Goal: Entertainment & Leisure: Consume media (video, audio)

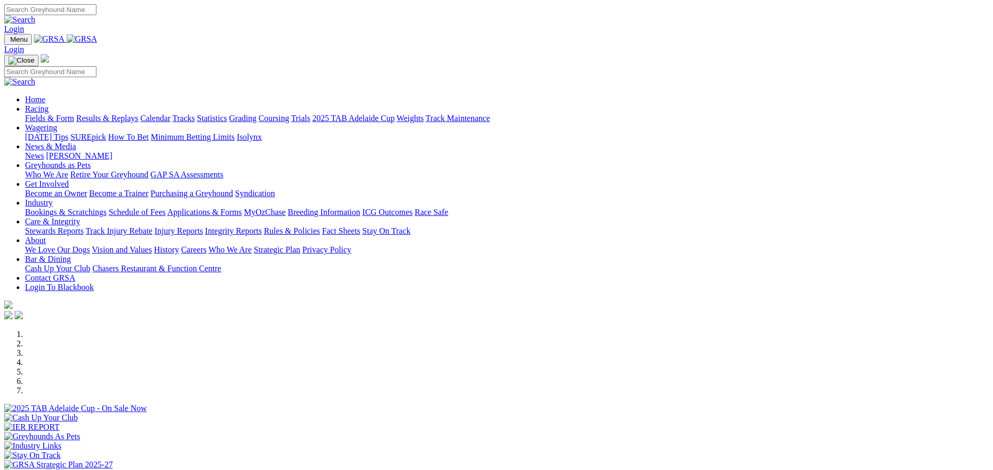
click at [49, 104] on link "Racing" at bounding box center [36, 108] width 23 height 9
click at [138, 114] on link "Results & Replays" at bounding box center [107, 118] width 62 height 9
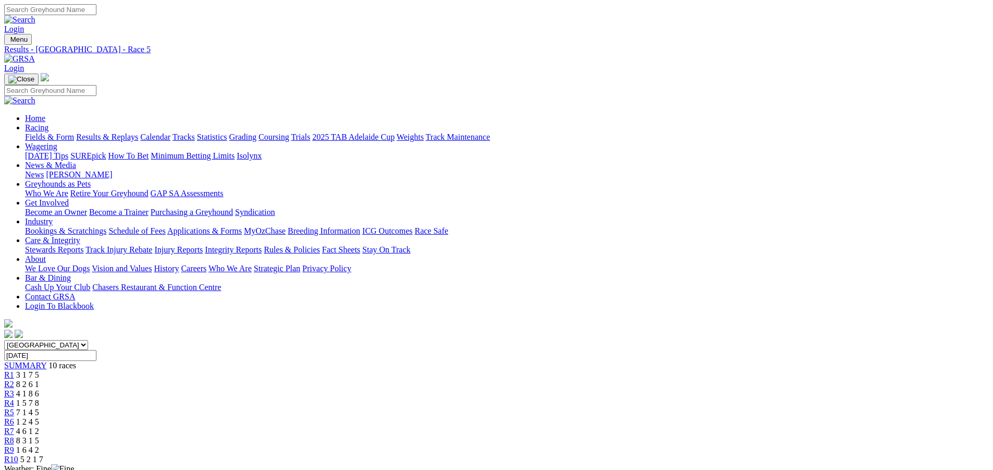
click at [138, 132] on link "Results & Replays" at bounding box center [107, 136] width 62 height 9
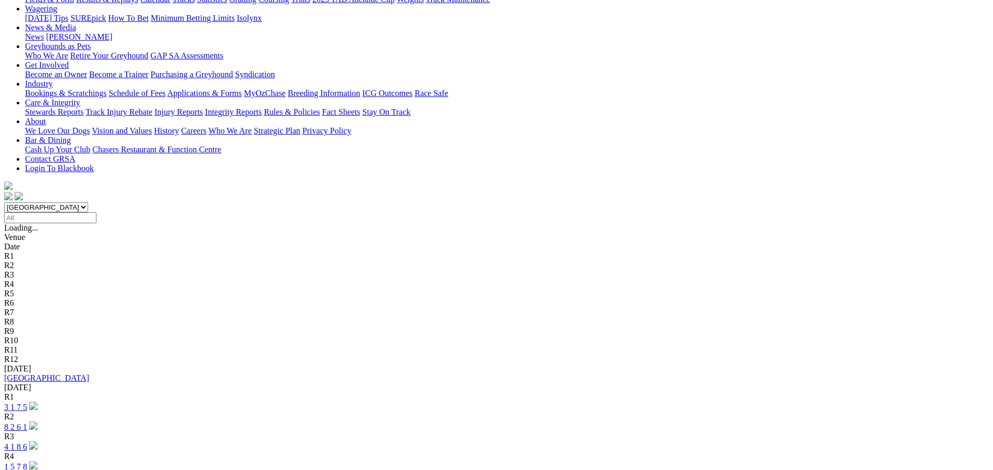
scroll to position [156, 0]
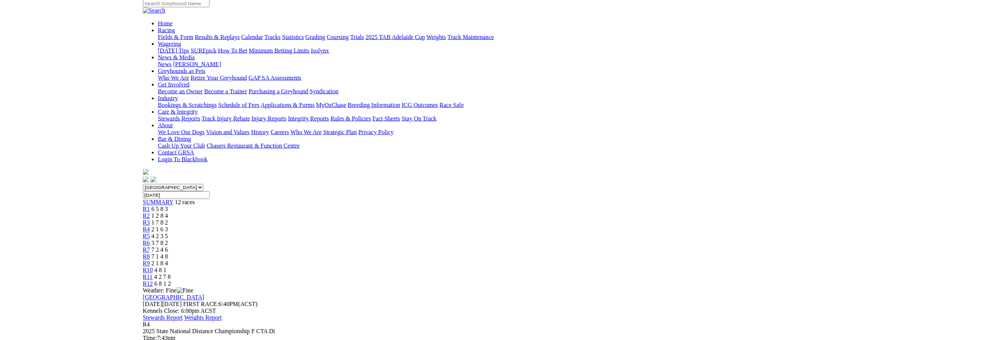
scroll to position [104, 0]
